Goal: Task Accomplishment & Management: Manage account settings

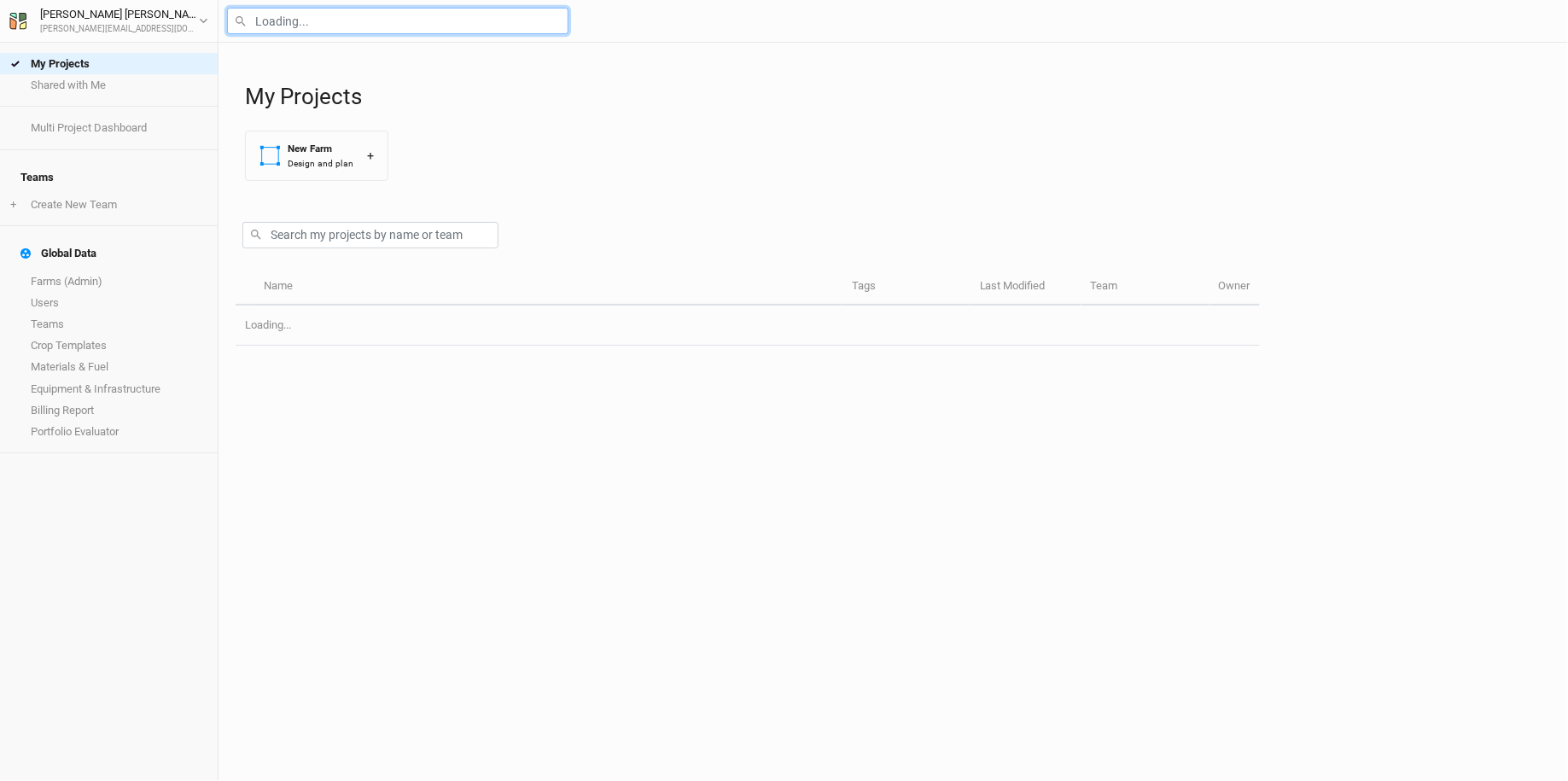
click at [333, 23] on input "text" at bounding box center [397, 21] width 341 height 26
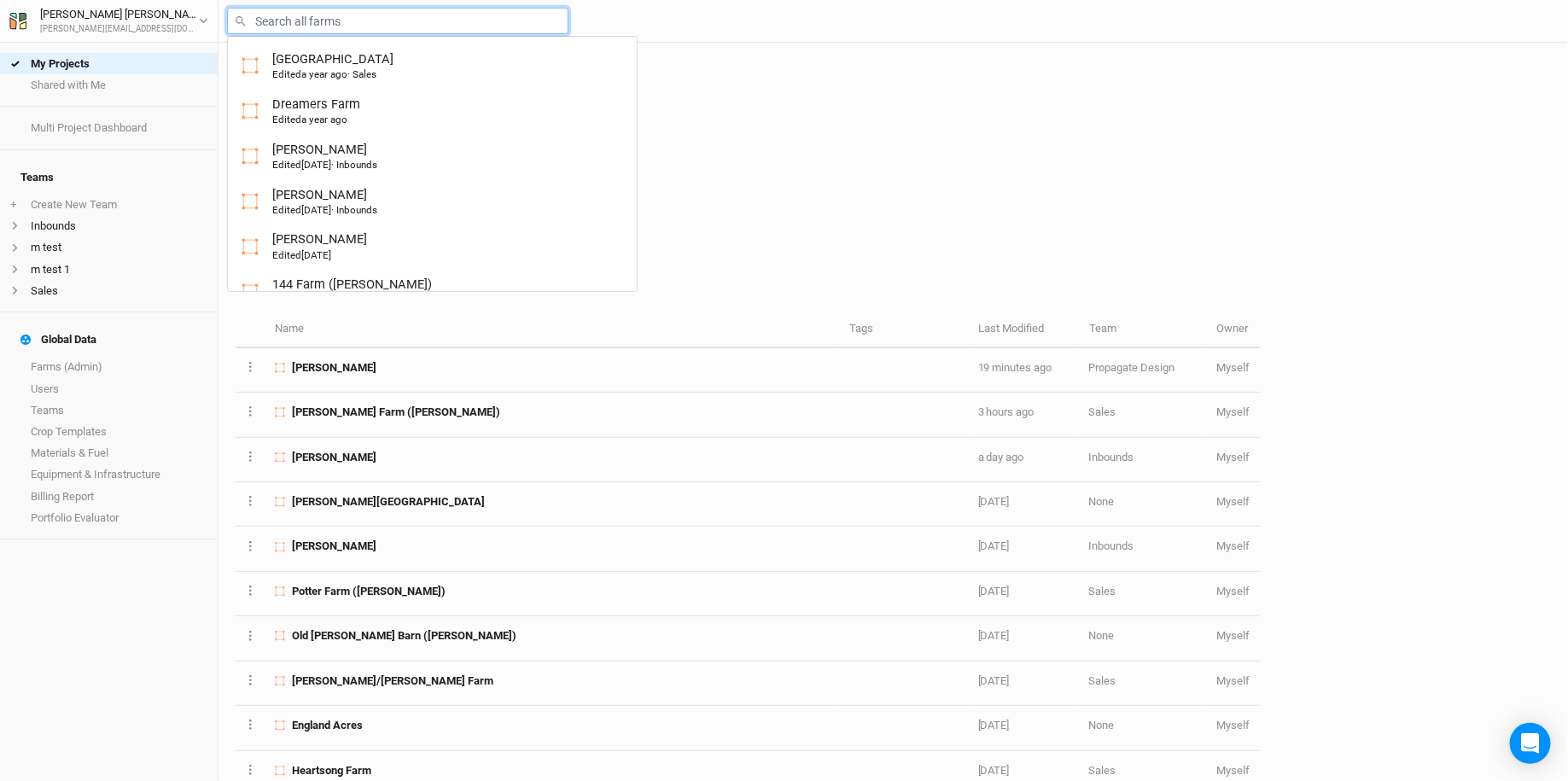
type input "j"
type input "[PERSON_NAME]"
type input "ji"
type input "[PERSON_NAME]"
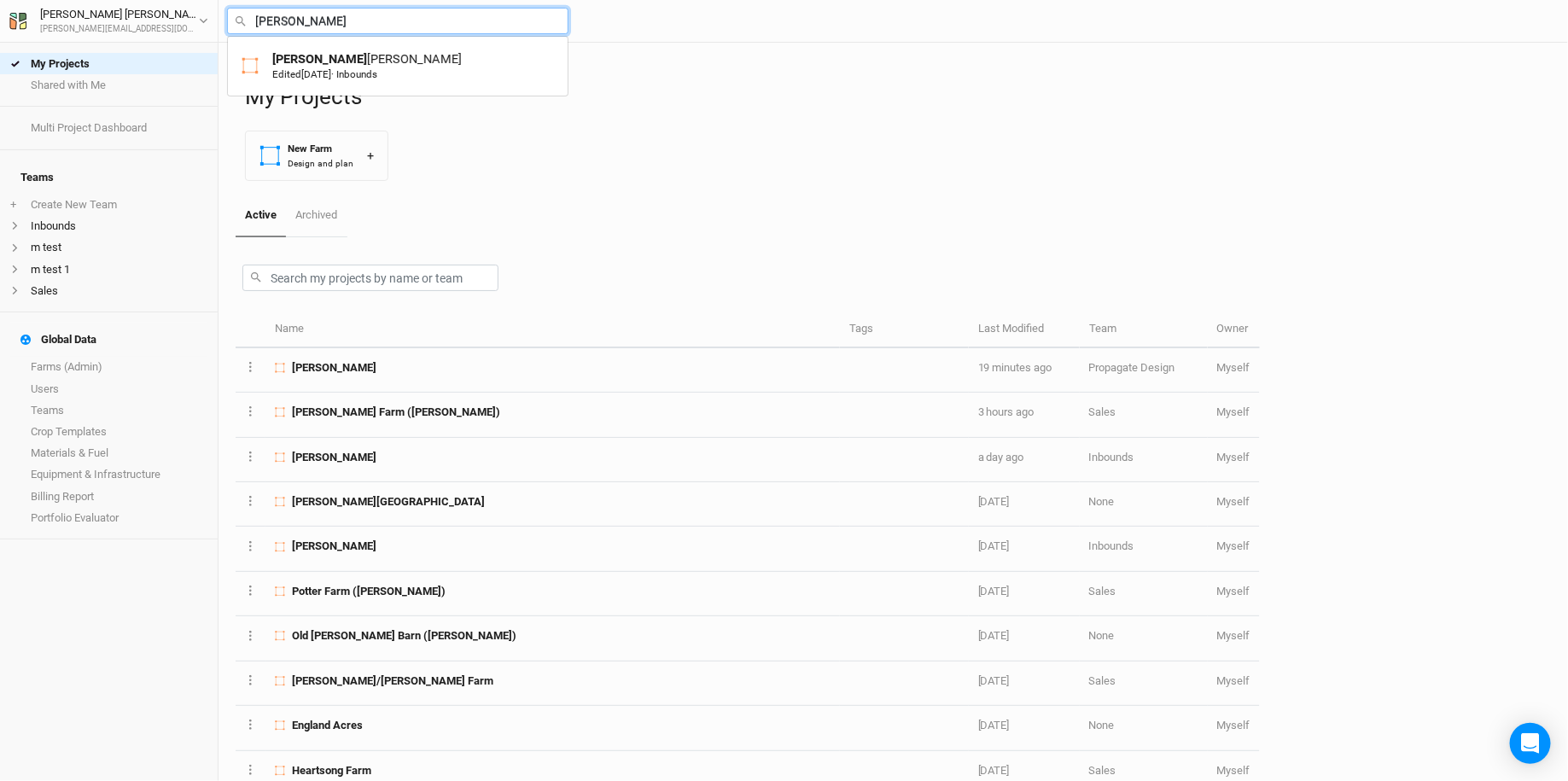
type input "[PERSON_NAME]"
click at [325, 89] on div "[PERSON_NAME] Edited [DATE] · Inbounds" at bounding box center [397, 66] width 341 height 61
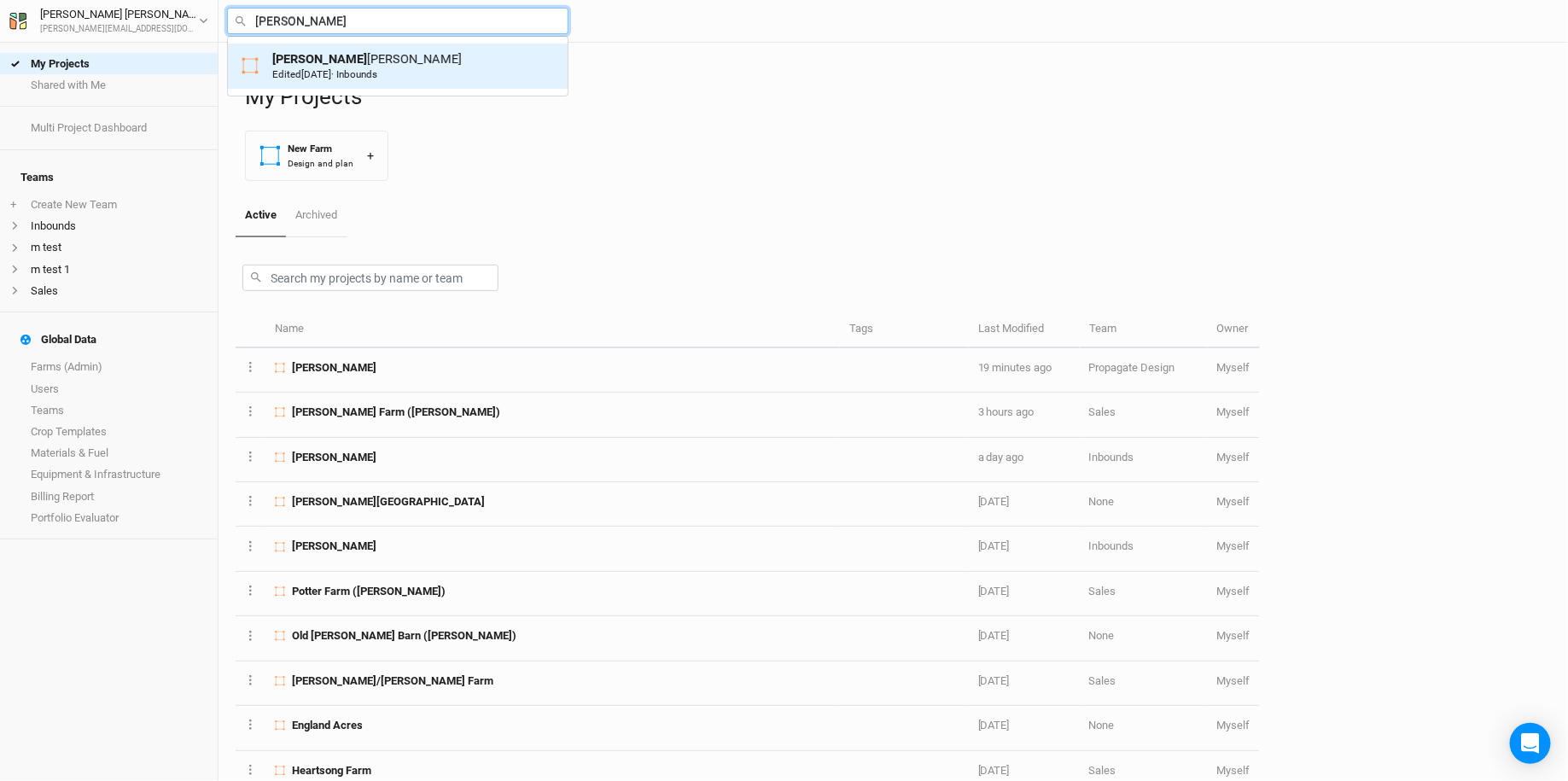
click at [309, 64] on div "[PERSON_NAME] Edited [DATE] · Inbounds" at bounding box center [367, 66] width 190 height 32
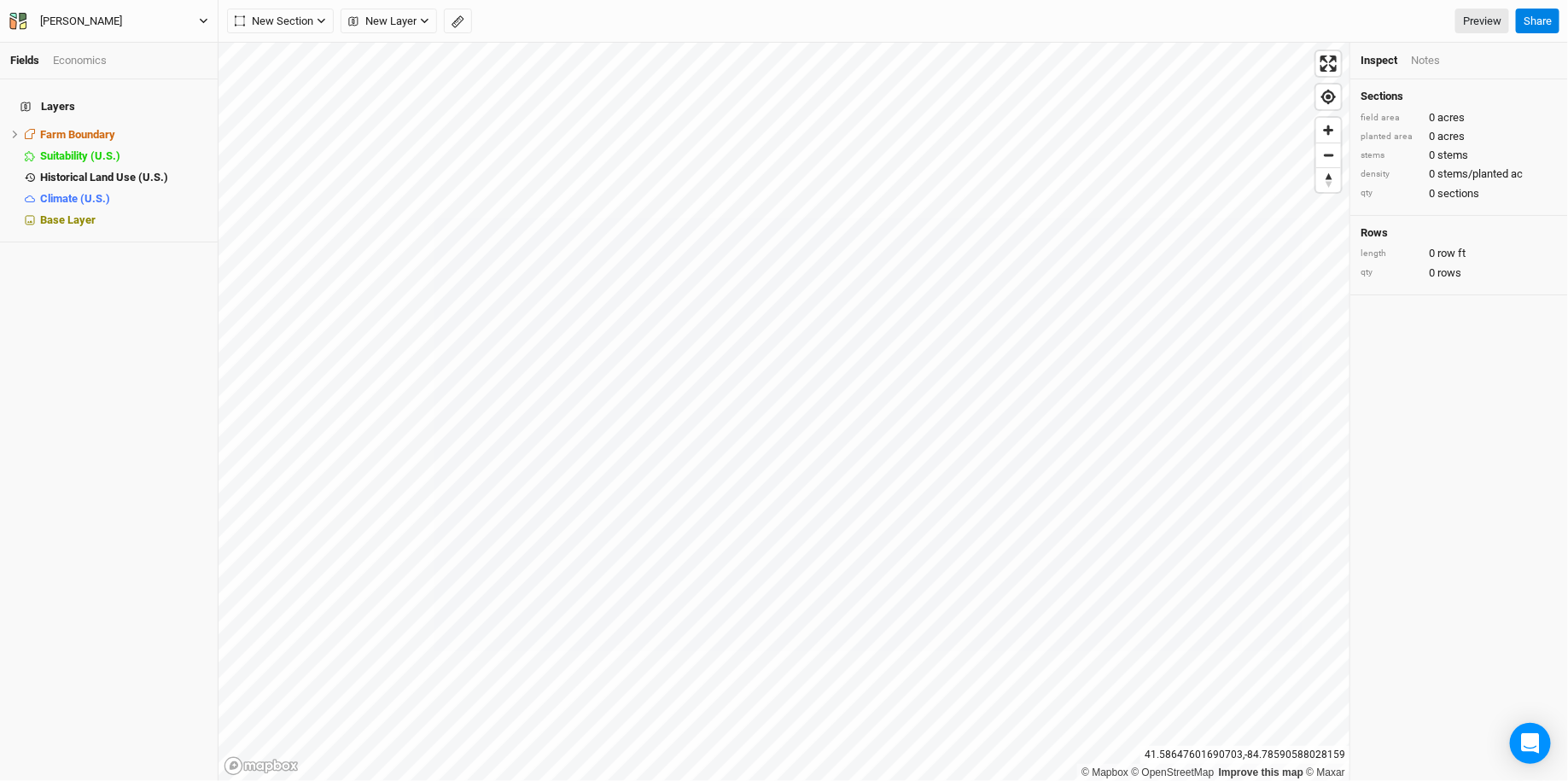
click at [126, 20] on button "[PERSON_NAME]" at bounding box center [109, 21] width 201 height 19
click at [127, 60] on button "Project Settings" at bounding box center [142, 70] width 135 height 22
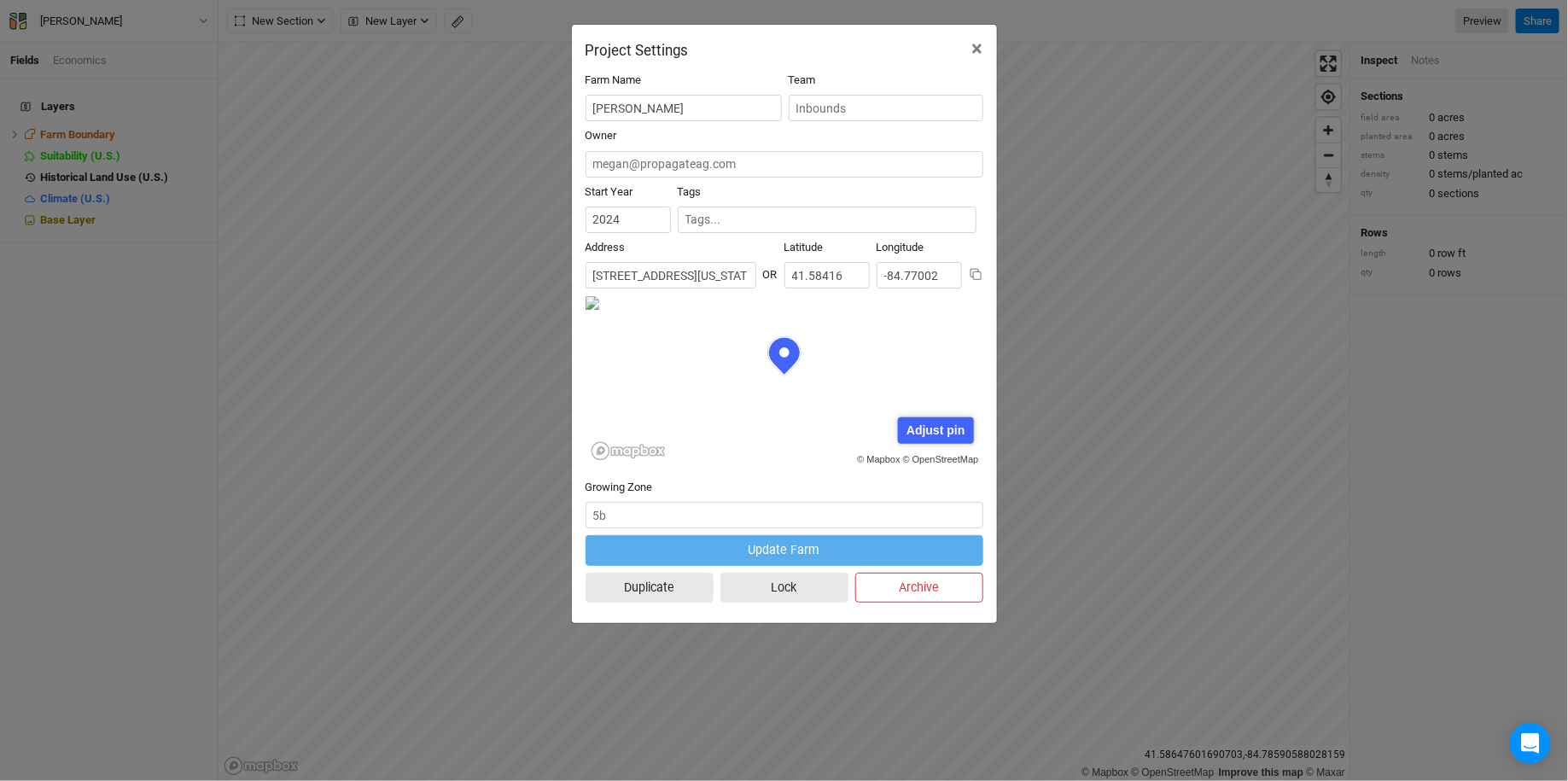
scroll to position [85, 199]
click at [970, 48] on button "×" at bounding box center [978, 49] width 38 height 48
